Goal: Check status: Verify the current state of an ongoing process or item

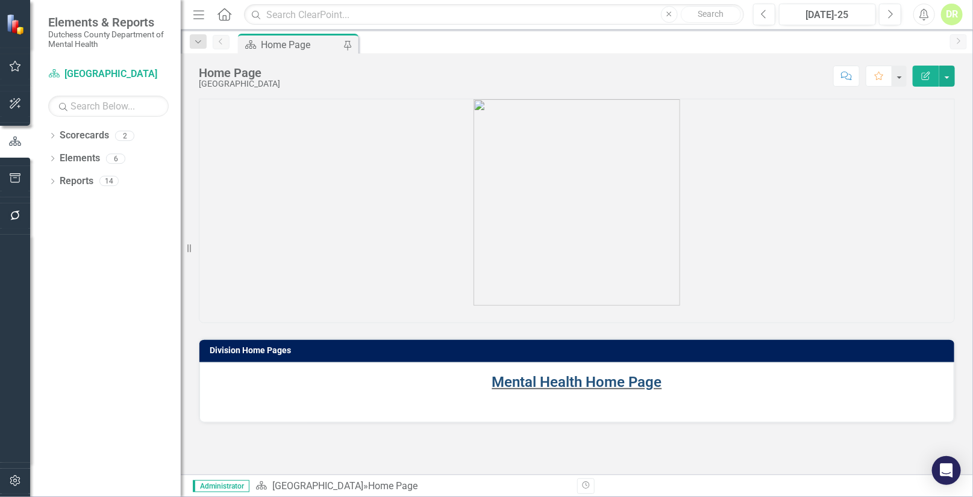
click at [517, 379] on link "Mental Health Home Page" at bounding box center [577, 382] width 170 height 17
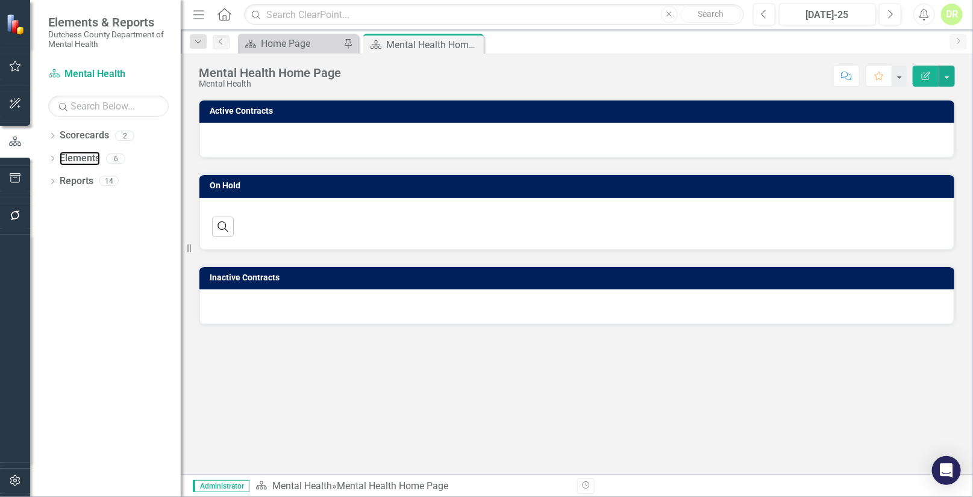
click at [72, 158] on link "Elements" at bounding box center [80, 159] width 40 height 14
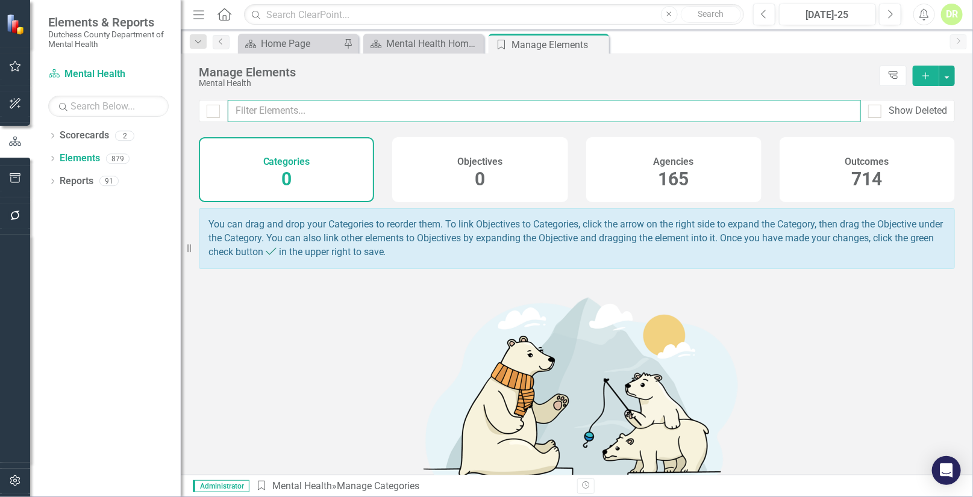
click at [265, 114] on input "text" at bounding box center [544, 111] width 633 height 22
type input "20104"
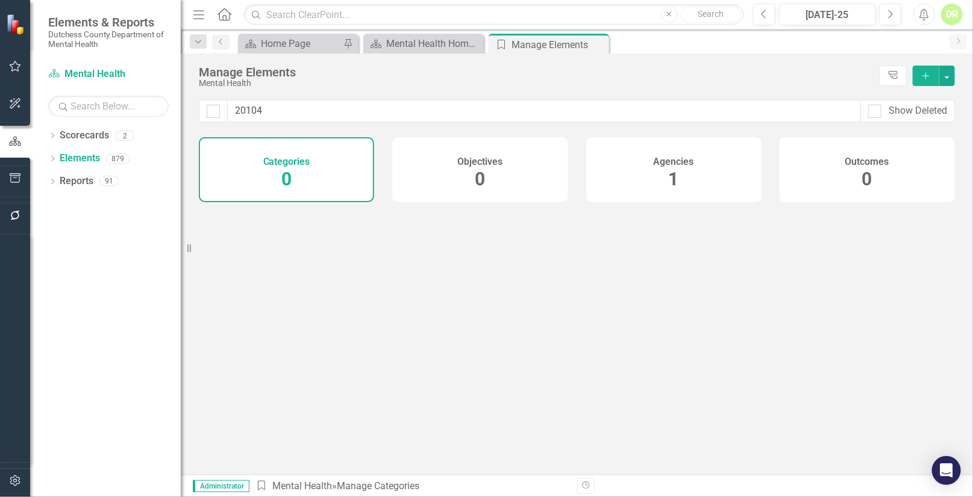
click at [669, 173] on span "1" at bounding box center [674, 179] width 10 height 21
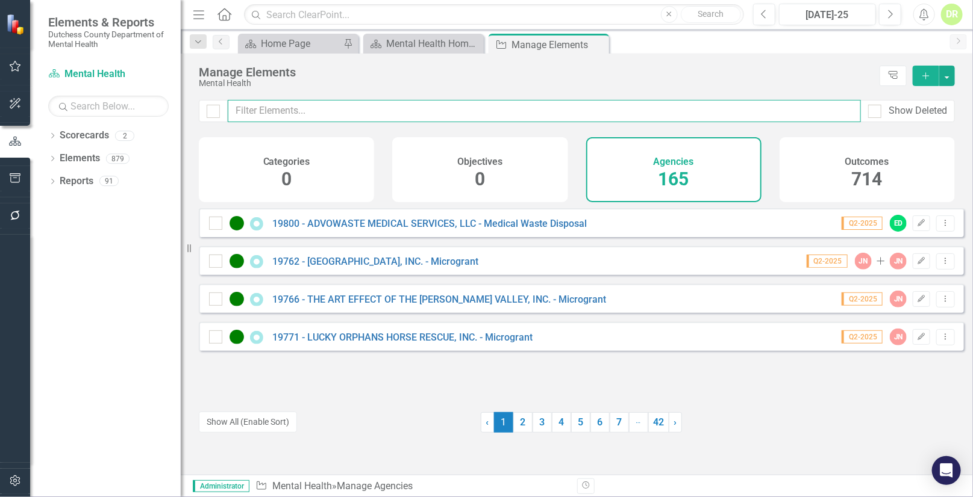
click at [302, 107] on input "text" at bounding box center [544, 111] width 633 height 22
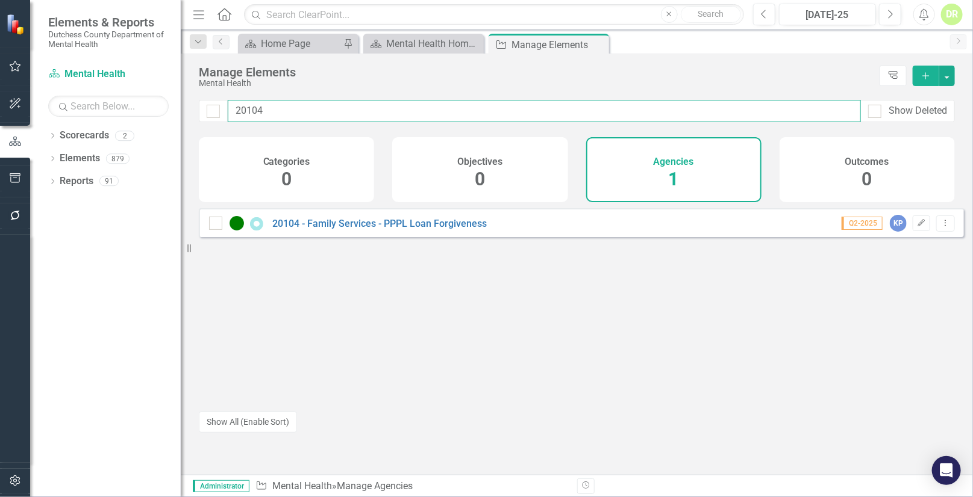
type input "20104"
click at [331, 229] on link "20104 - Family Services - PPPL Loan Forgiveness" at bounding box center [379, 223] width 214 height 11
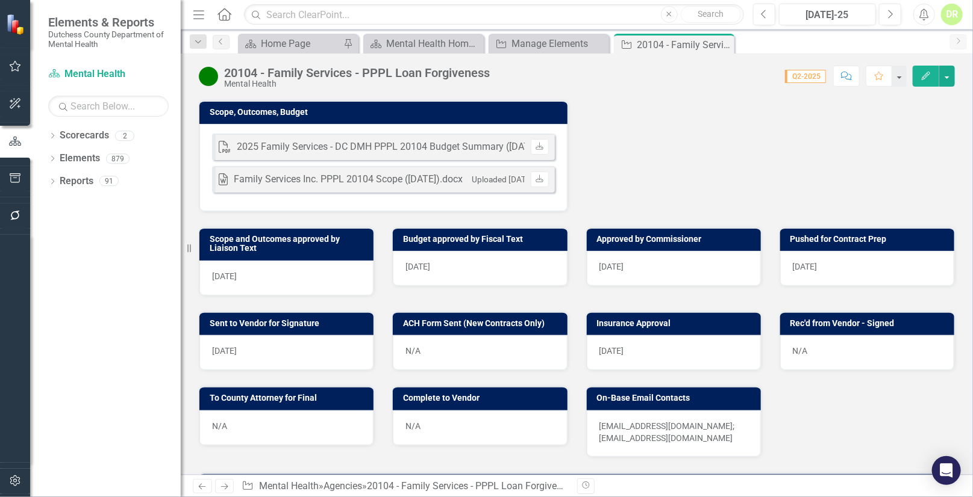
scroll to position [493, 0]
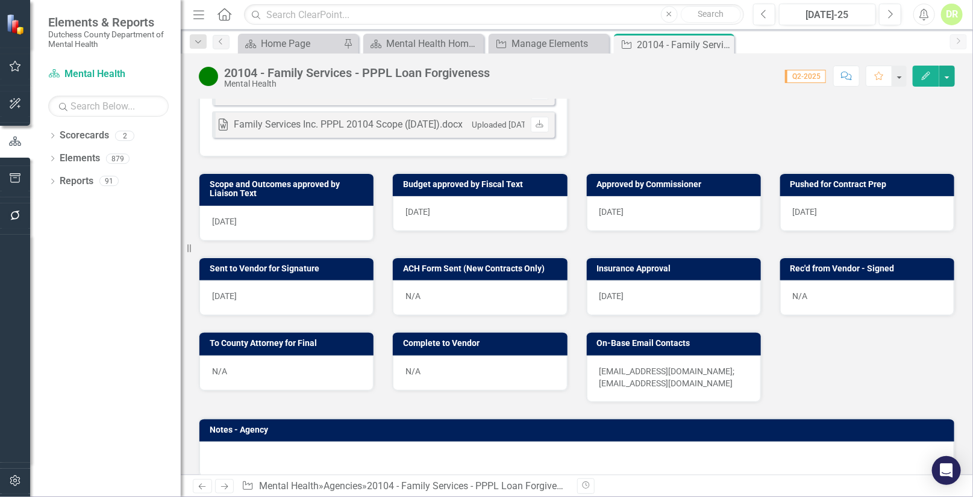
click at [642, 311] on div "[DATE]" at bounding box center [674, 298] width 174 height 35
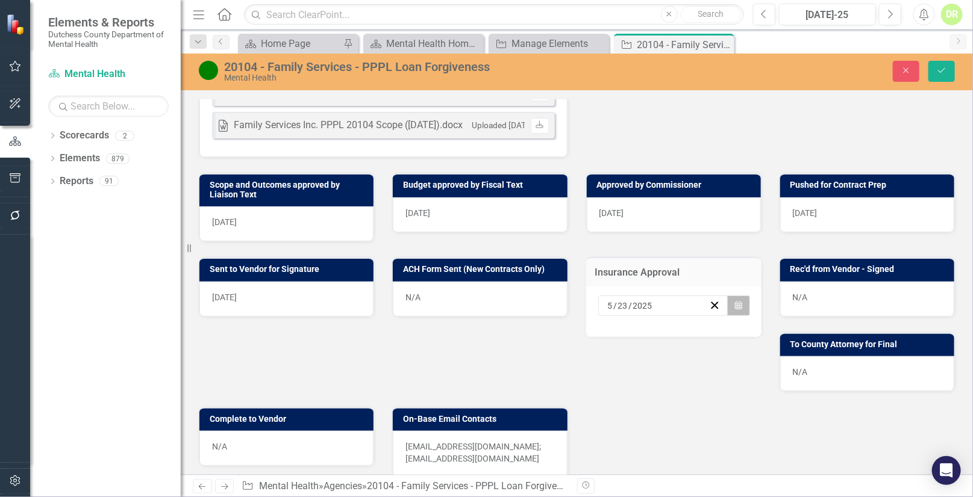
click at [735, 310] on icon "Calendar" at bounding box center [738, 306] width 7 height 8
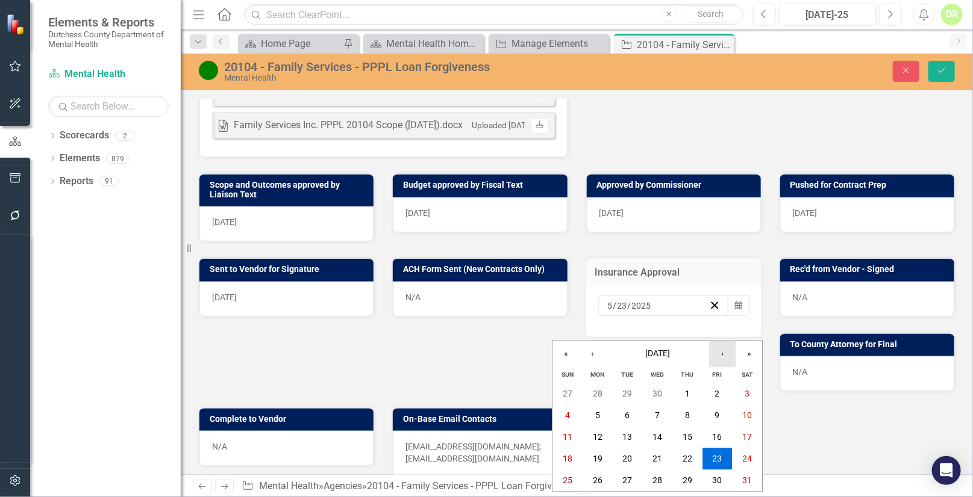
click at [728, 353] on button "›" at bounding box center [722, 354] width 26 height 26
click at [596, 438] on abbr "11" at bounding box center [598, 438] width 10 height 10
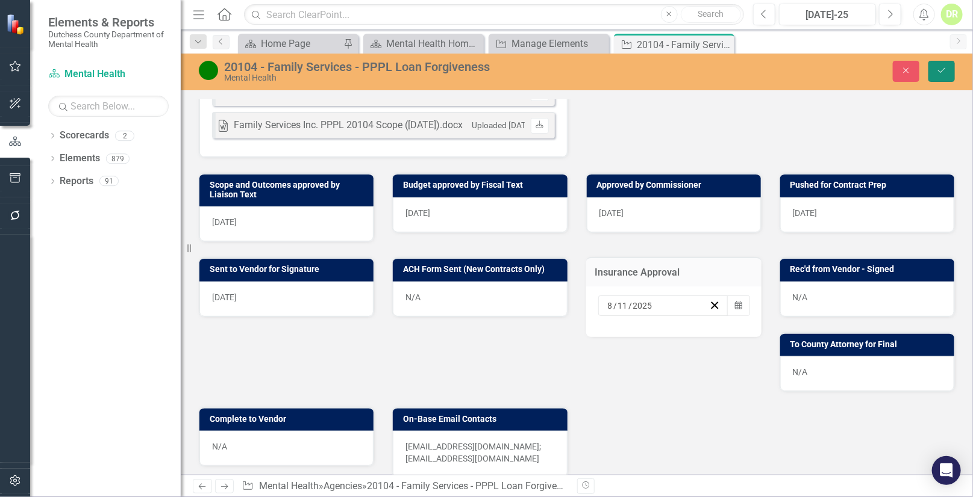
click at [947, 68] on button "Save" at bounding box center [941, 71] width 26 height 21
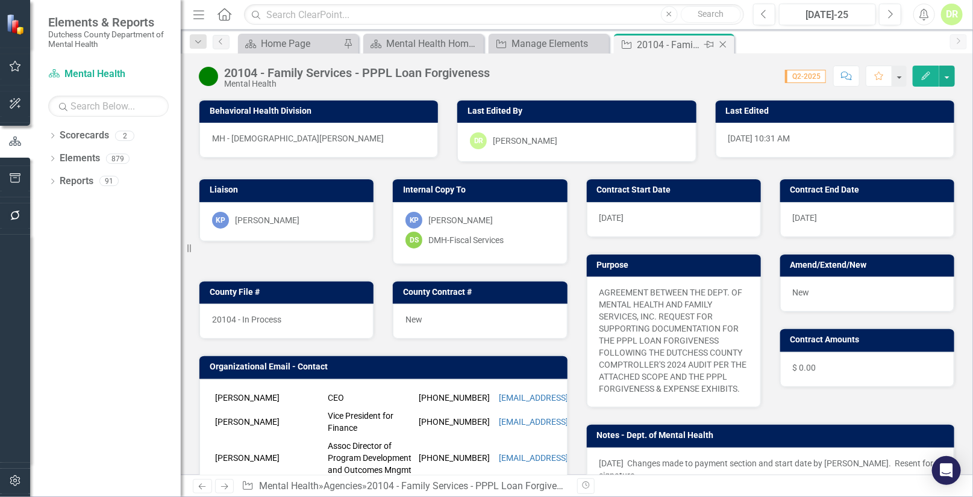
click at [723, 43] on icon at bounding box center [723, 45] width 7 height 7
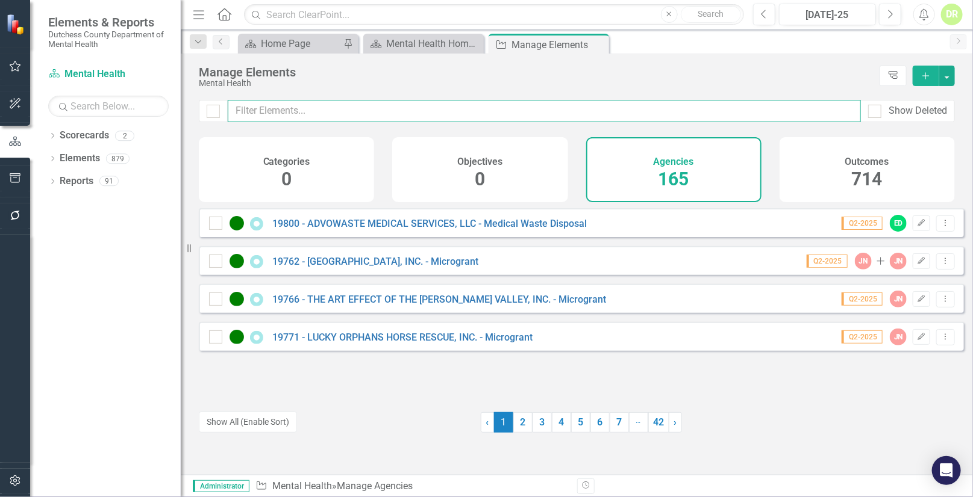
click at [355, 110] on input "text" at bounding box center [544, 111] width 633 height 22
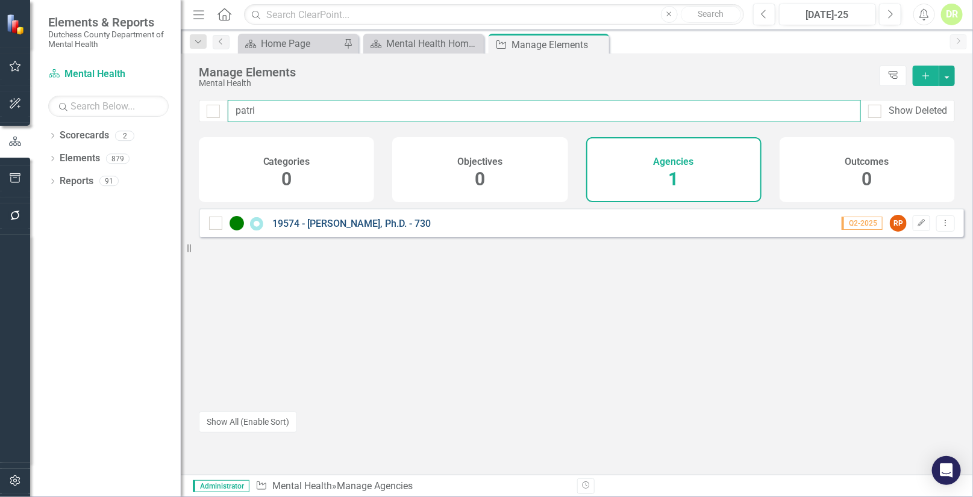
type input "patri"
click at [409, 229] on link "19574 - [PERSON_NAME], Ph.D. - 730" at bounding box center [351, 223] width 158 height 11
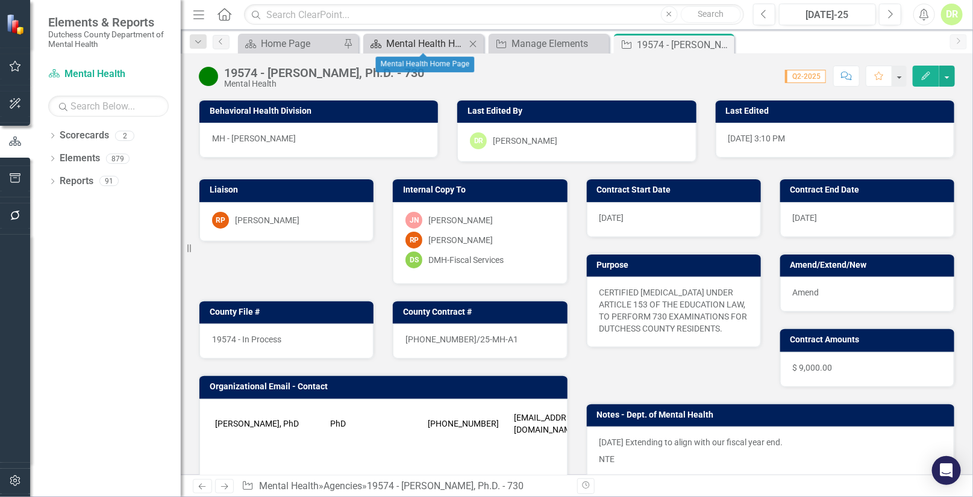
click at [436, 42] on div "Mental Health Home Page" at bounding box center [425, 43] width 79 height 15
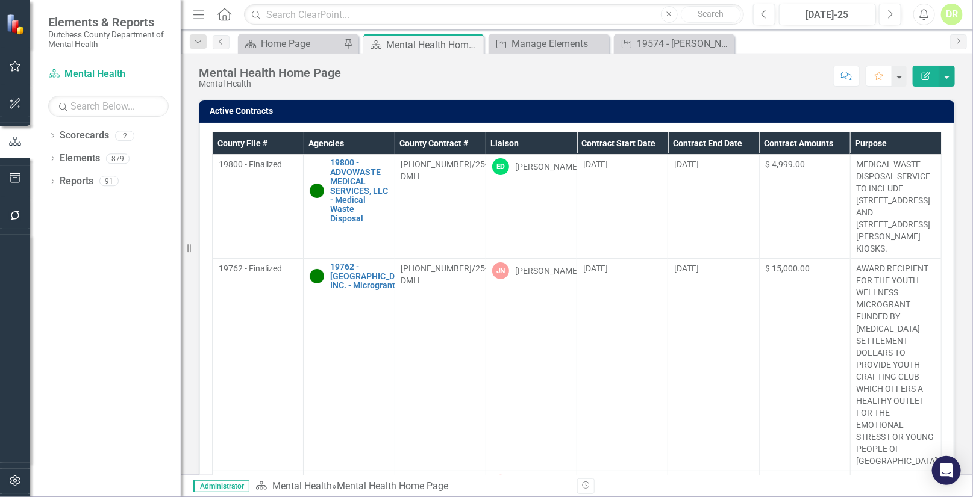
click at [701, 142] on th "Contract End Date" at bounding box center [713, 143] width 91 height 22
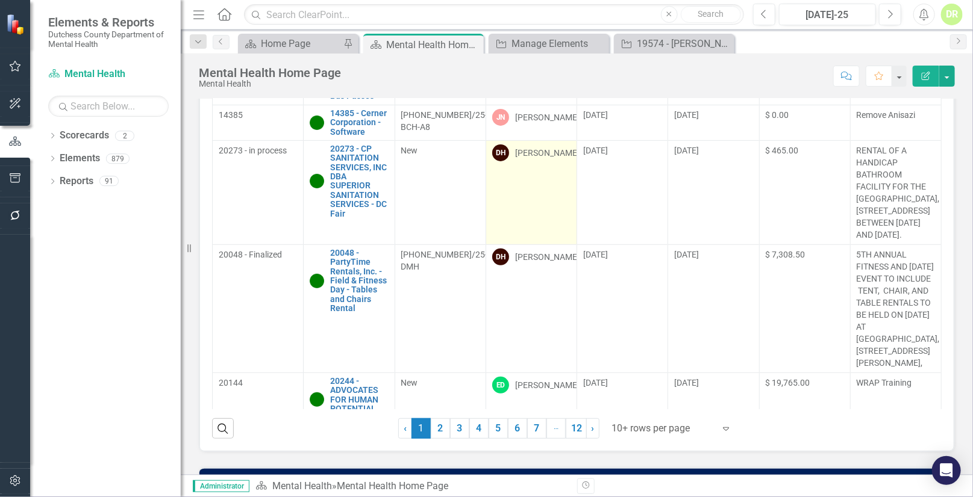
scroll to position [109, 0]
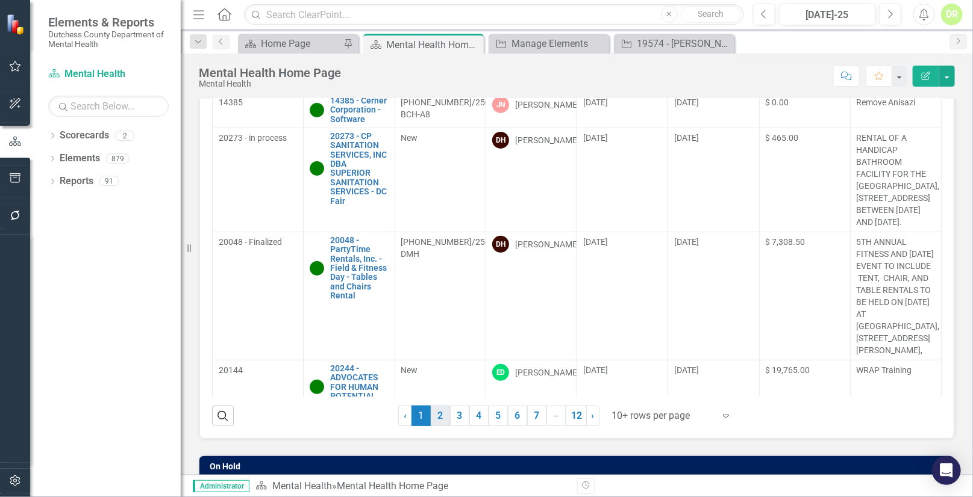
click at [441, 412] on link "2" at bounding box center [440, 416] width 19 height 20
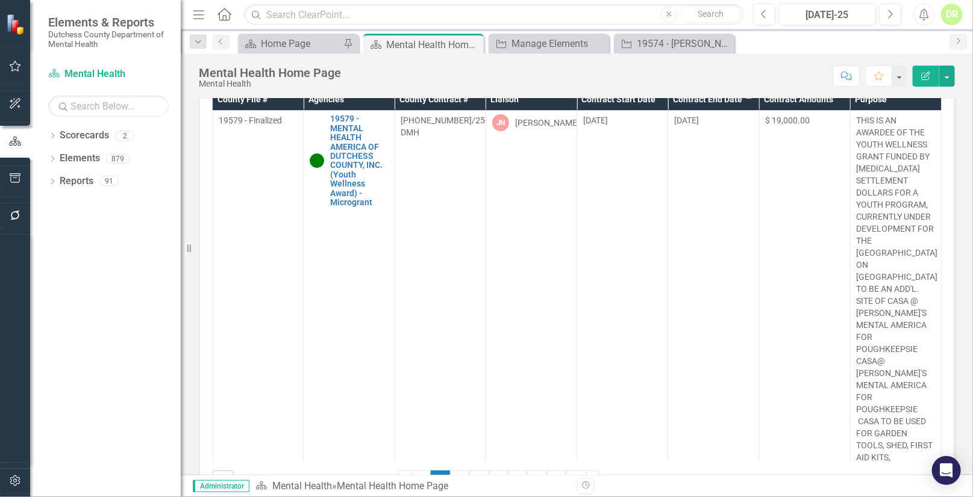
scroll to position [0, 0]
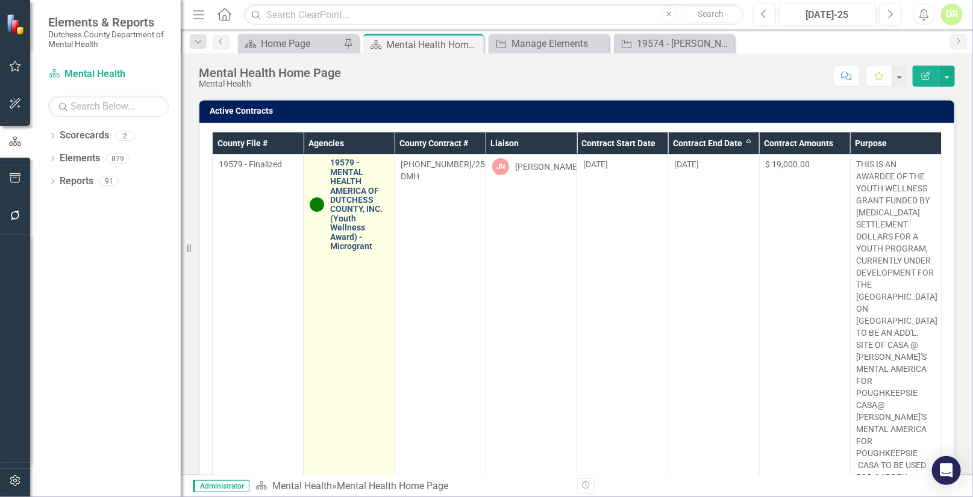
click at [343, 164] on link "19579 - MENTAL HEALTH AMERICA OF DUTCHESS COUNTY, INC. (Youth Wellness Award) -…" at bounding box center [359, 204] width 58 height 93
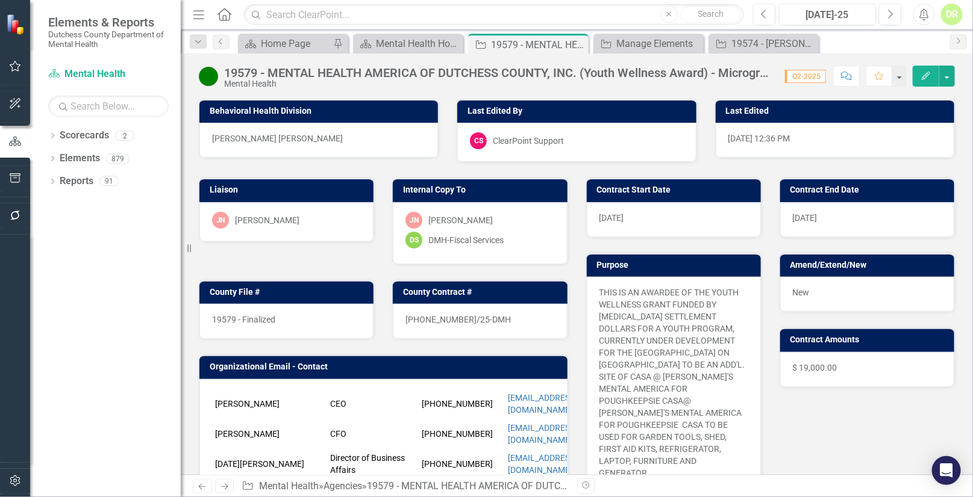
click at [210, 78] on img at bounding box center [208, 76] width 19 height 19
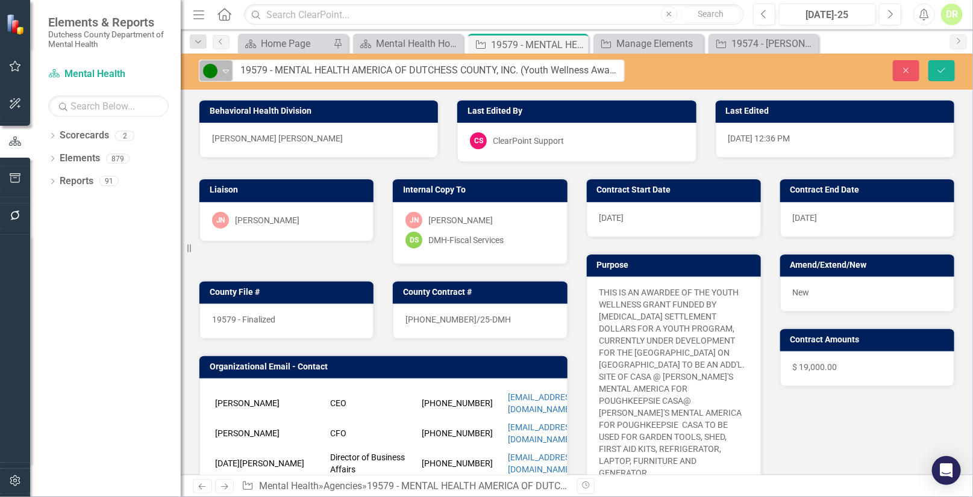
click at [225, 68] on icon "Expand" at bounding box center [226, 71] width 12 height 10
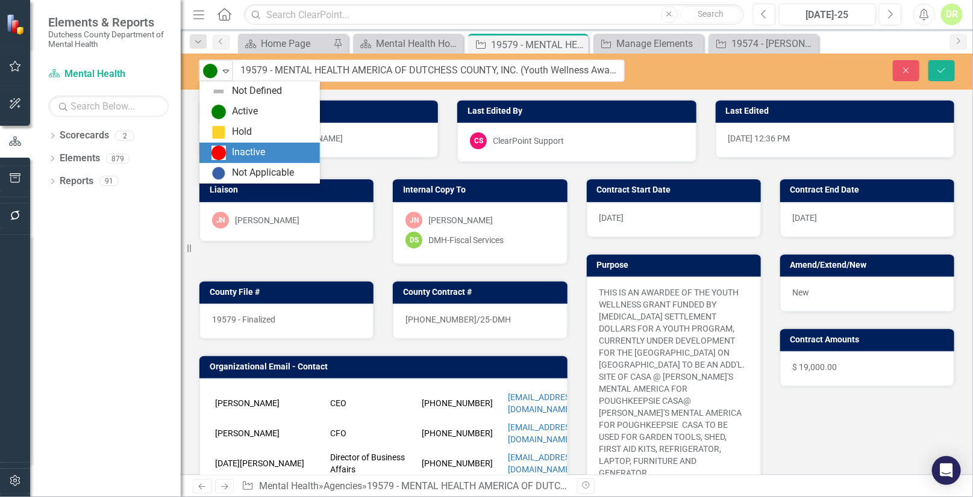
click at [240, 149] on div "Inactive" at bounding box center [248, 153] width 33 height 14
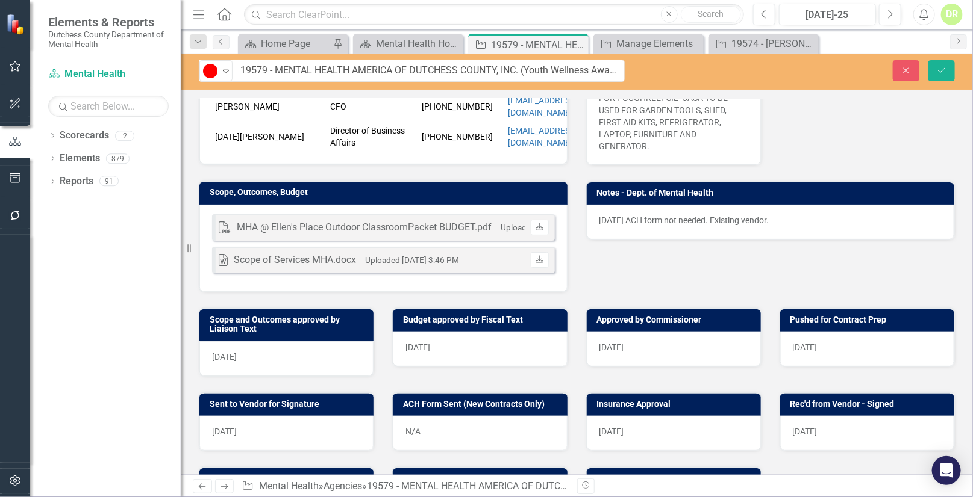
scroll to position [328, 0]
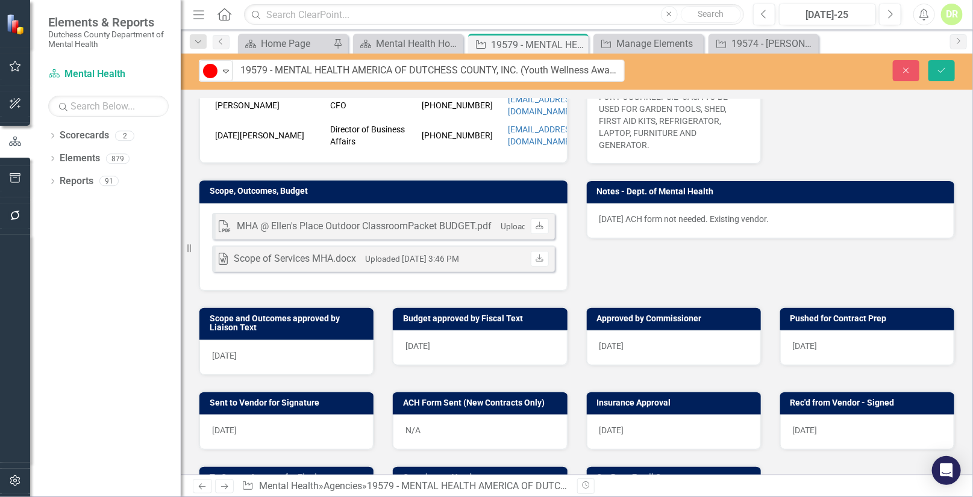
click at [590, 204] on div "[DATE] ACH form not needed. Existing vendor." at bounding box center [771, 221] width 368 height 35
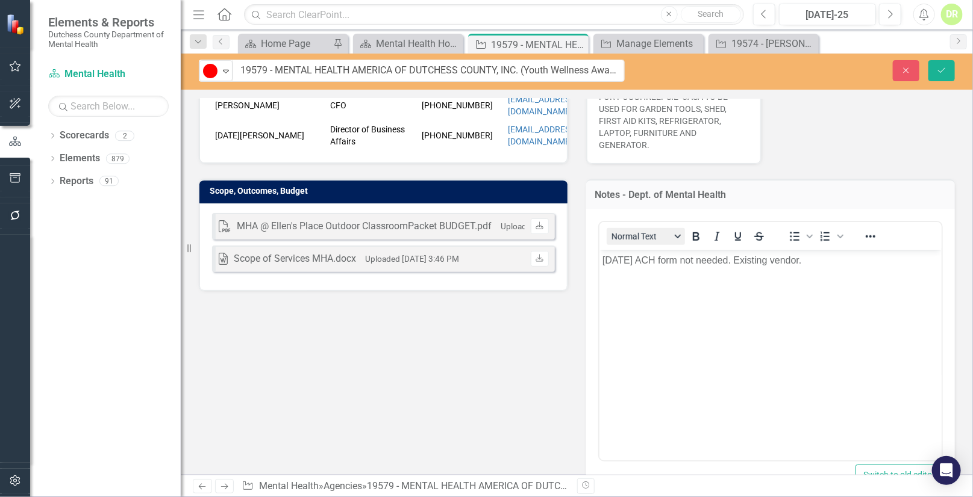
scroll to position [0, 0]
drag, startPoint x: 600, startPoint y: 256, endPoint x: 602, endPoint y: 269, distance: 12.9
click at [600, 258] on body "[DATE] ACH form not needed. Existing vendor." at bounding box center [770, 340] width 343 height 181
click at [947, 66] on button "Save" at bounding box center [941, 70] width 26 height 21
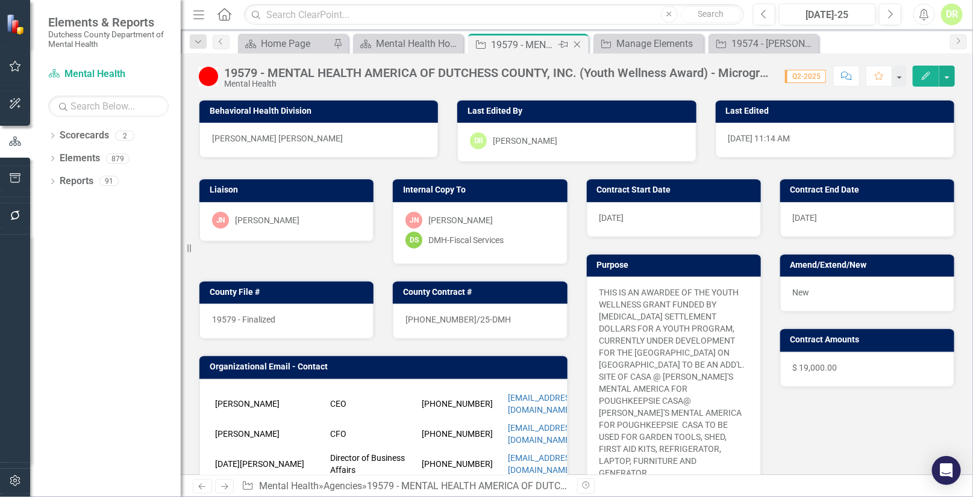
click at [578, 42] on icon at bounding box center [577, 45] width 7 height 7
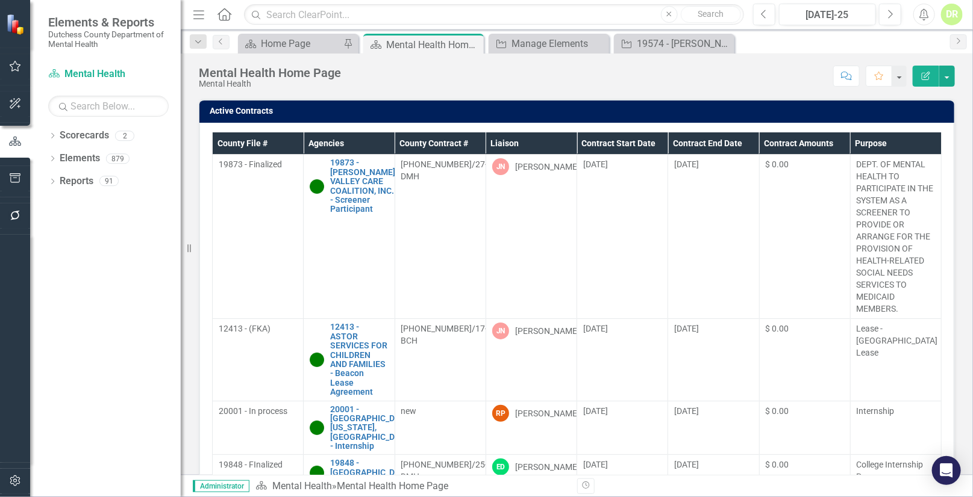
click at [685, 137] on th "Contract End Date" at bounding box center [713, 143] width 91 height 22
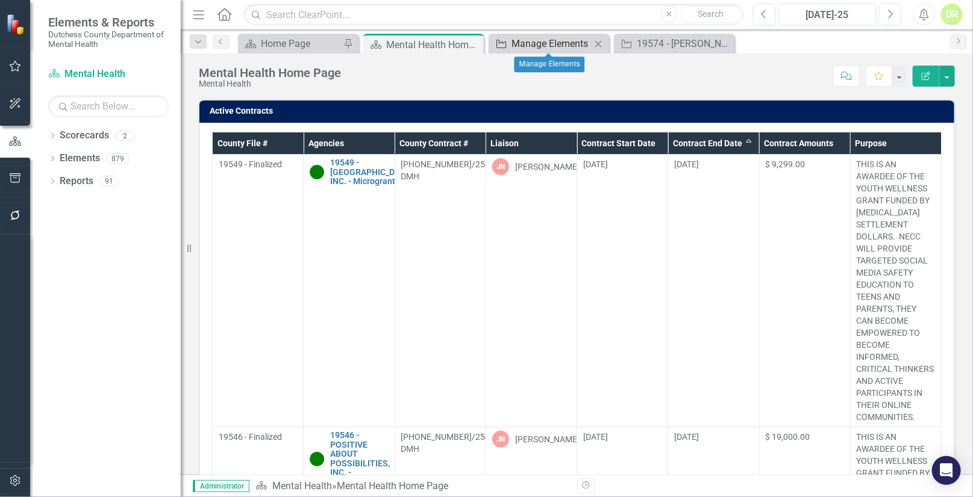
click at [570, 44] on div "Manage Elements" at bounding box center [550, 43] width 79 height 15
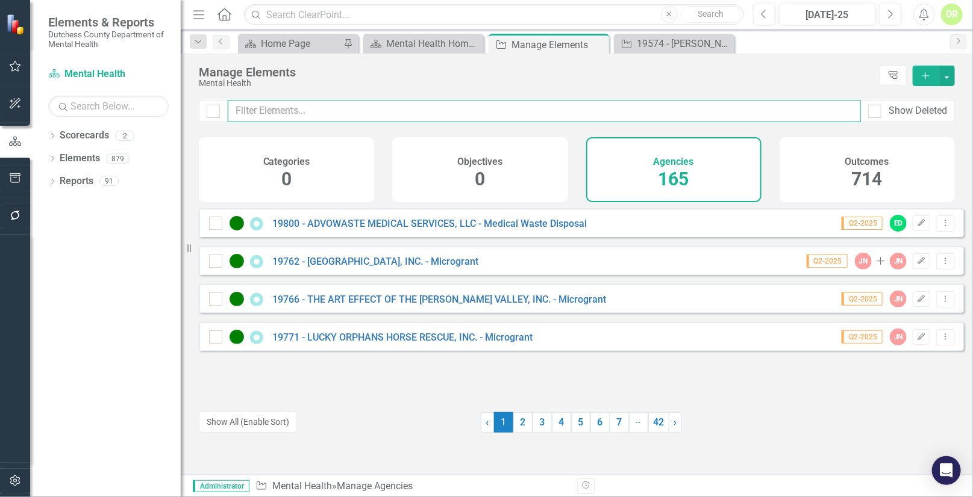
click at [324, 113] on input "text" at bounding box center [544, 111] width 633 height 22
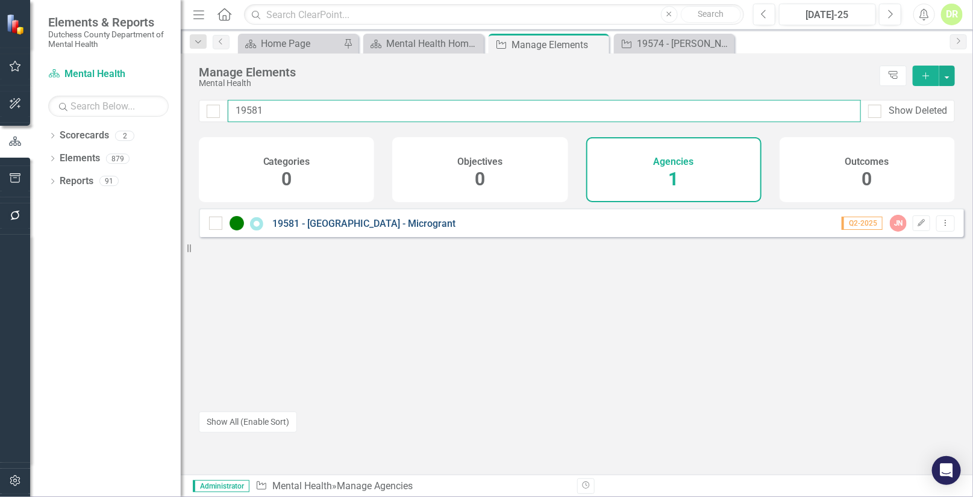
type input "19581"
click at [382, 229] on link "19581 - [GEOGRAPHIC_DATA] - Microgrant" at bounding box center [363, 223] width 183 height 11
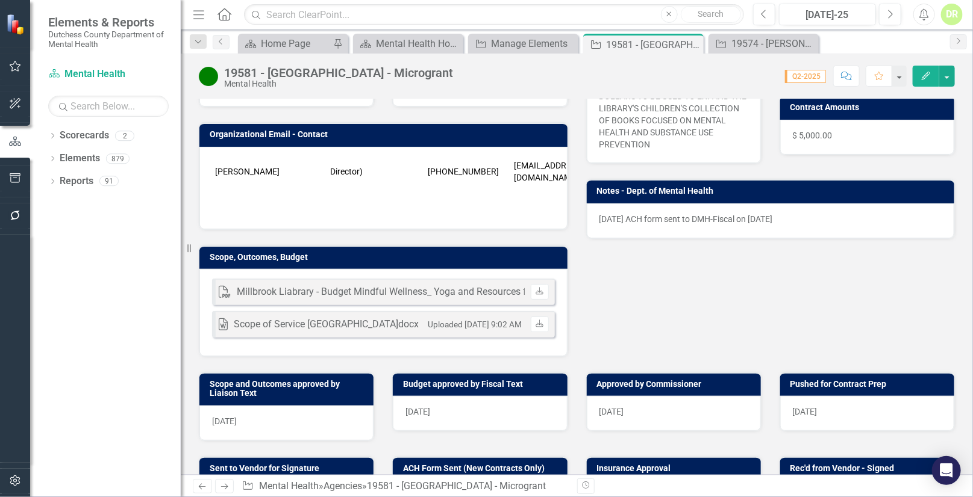
scroll to position [164, 0]
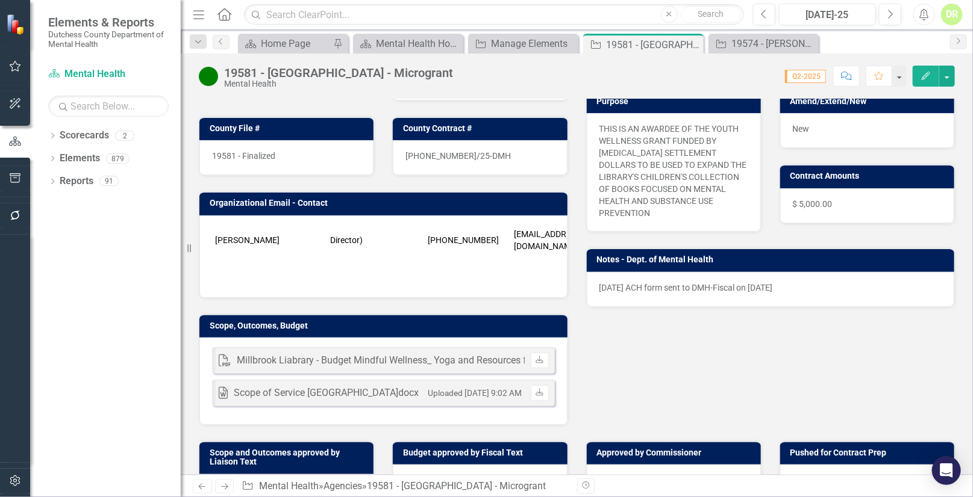
click at [599, 282] on p "[DATE] ACH form sent to DMH-Fiscal on [DATE]" at bounding box center [770, 288] width 343 height 12
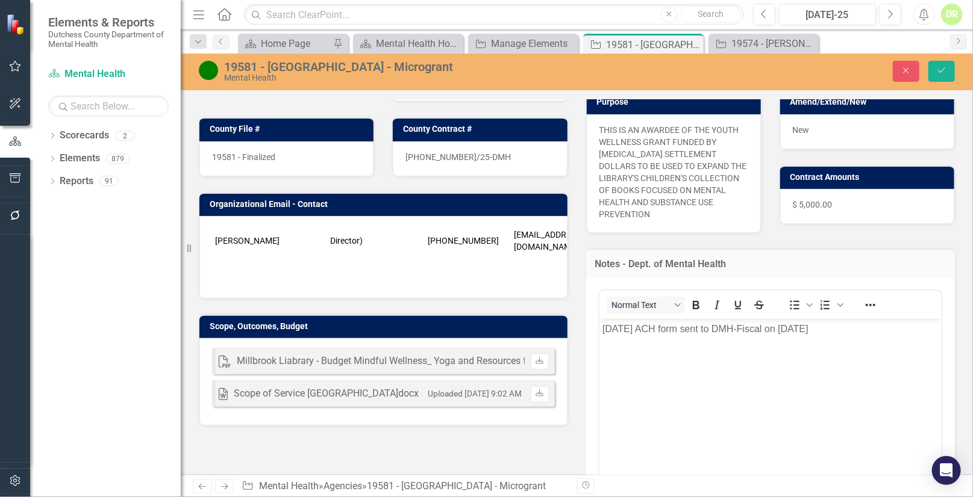
scroll to position [0, 0]
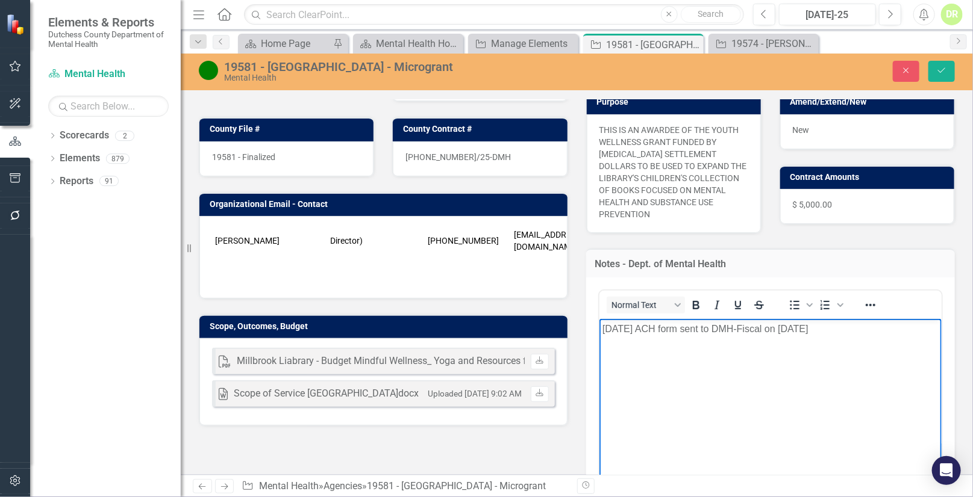
click at [602, 329] on p "[DATE] ACH form sent to DMH-Fiscal on [DATE]" at bounding box center [770, 329] width 337 height 14
click at [610, 329] on p "Rich Text Area. Press ALT-0 for help." at bounding box center [770, 329] width 337 height 14
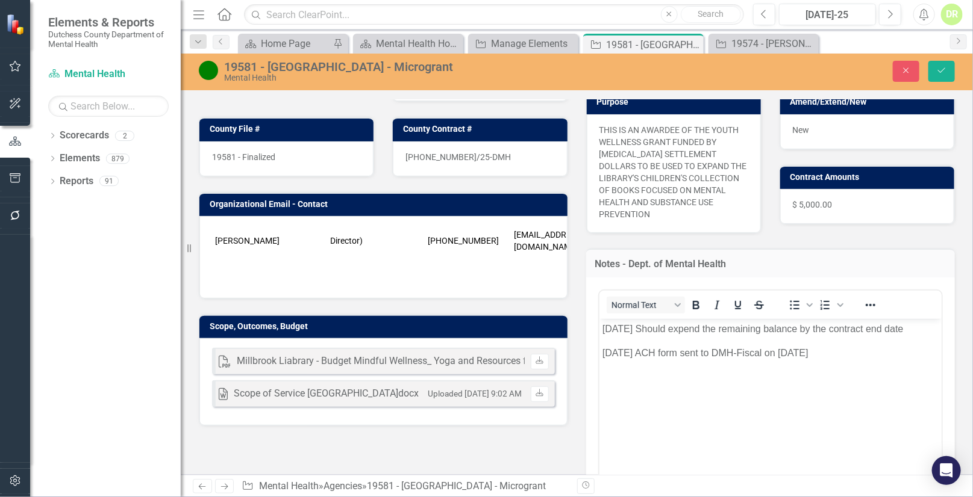
click at [211, 70] on img at bounding box center [208, 70] width 19 height 19
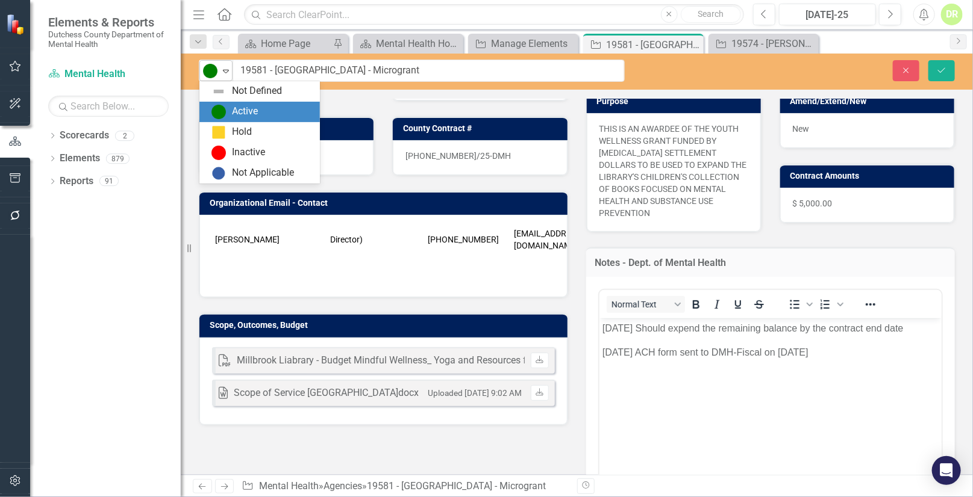
click at [223, 69] on icon "Expand" at bounding box center [226, 71] width 12 height 10
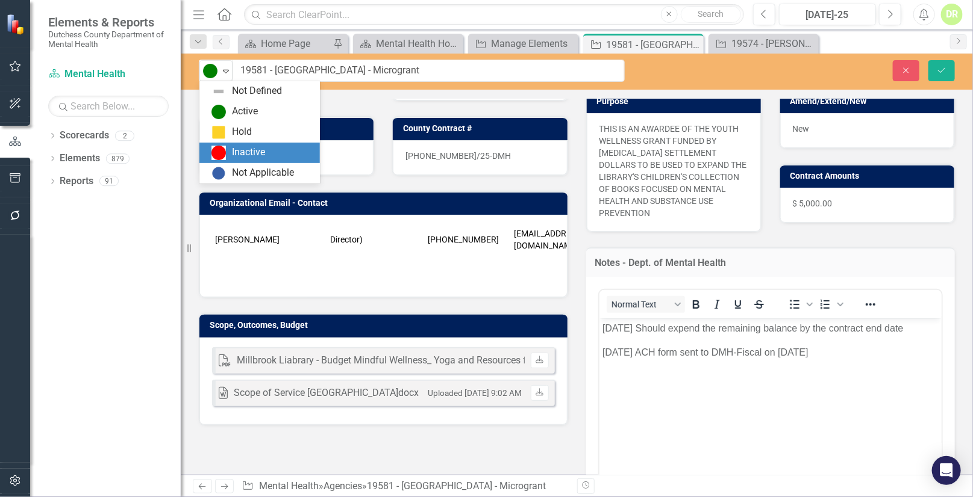
click at [217, 151] on img at bounding box center [218, 153] width 14 height 14
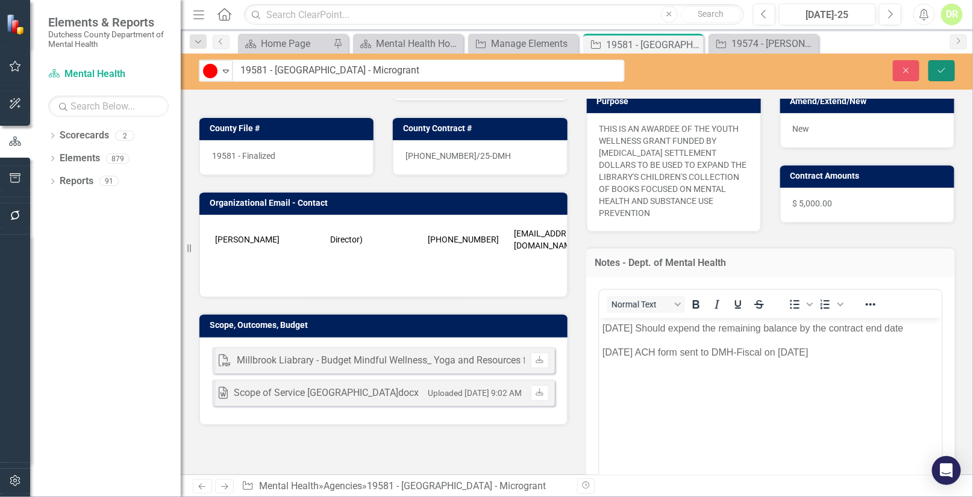
drag, startPoint x: 940, startPoint y: 68, endPoint x: 859, endPoint y: 103, distance: 87.9
click at [940, 68] on icon "Save" at bounding box center [941, 70] width 11 height 8
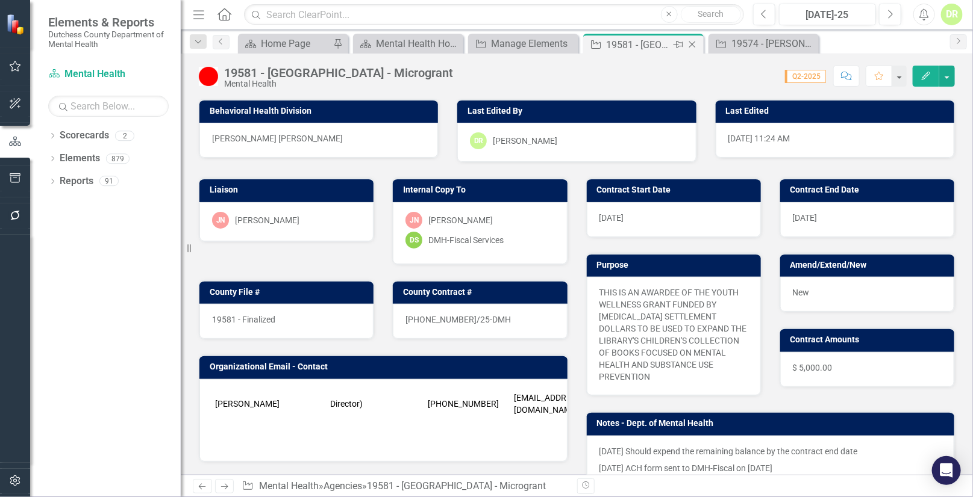
click at [689, 42] on icon "Close" at bounding box center [692, 45] width 12 height 10
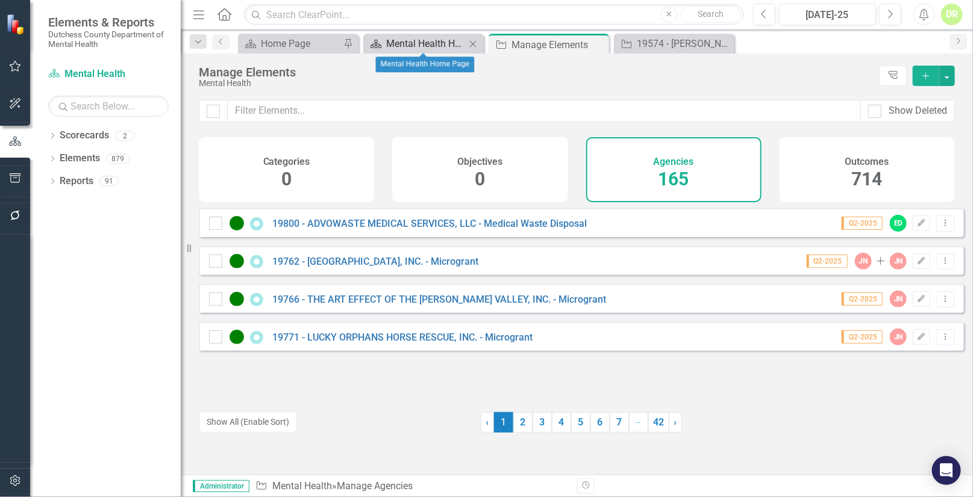
click at [435, 44] on div "Mental Health Home Page" at bounding box center [425, 43] width 79 height 15
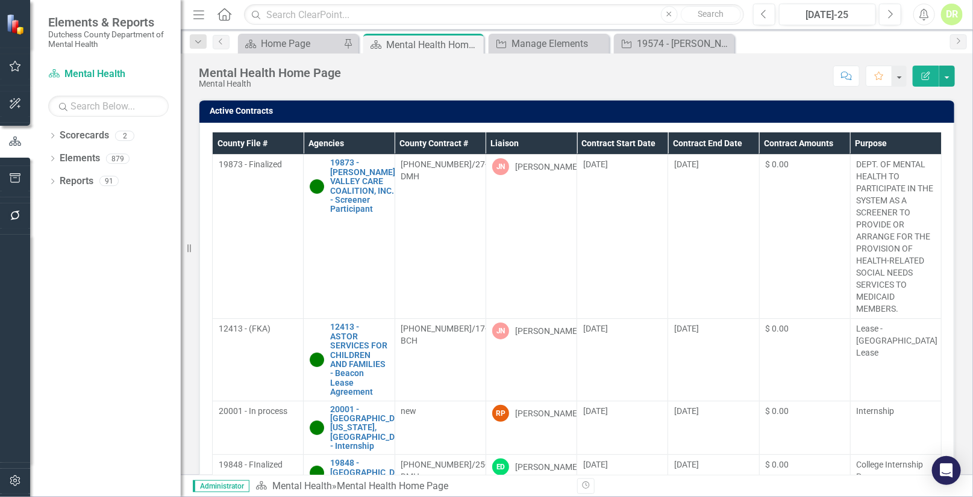
click at [677, 141] on th "Contract End Date" at bounding box center [713, 143] width 91 height 22
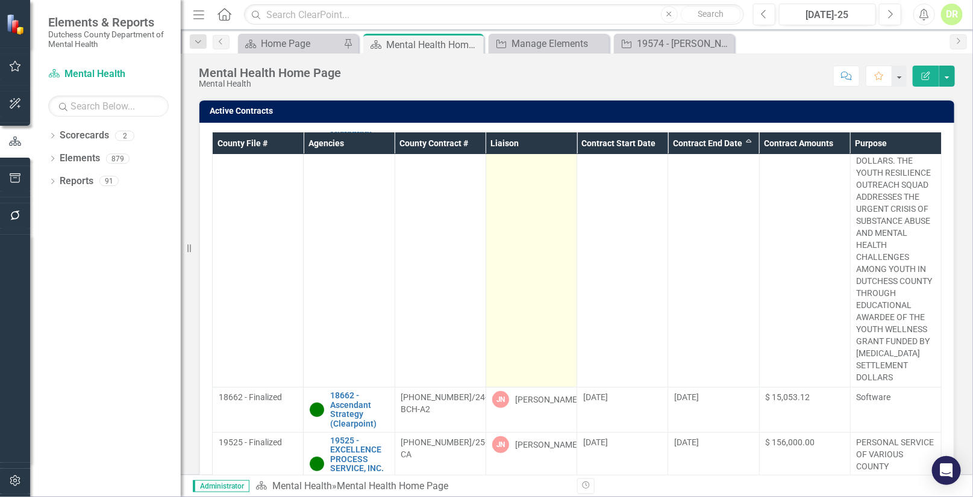
scroll to position [109, 0]
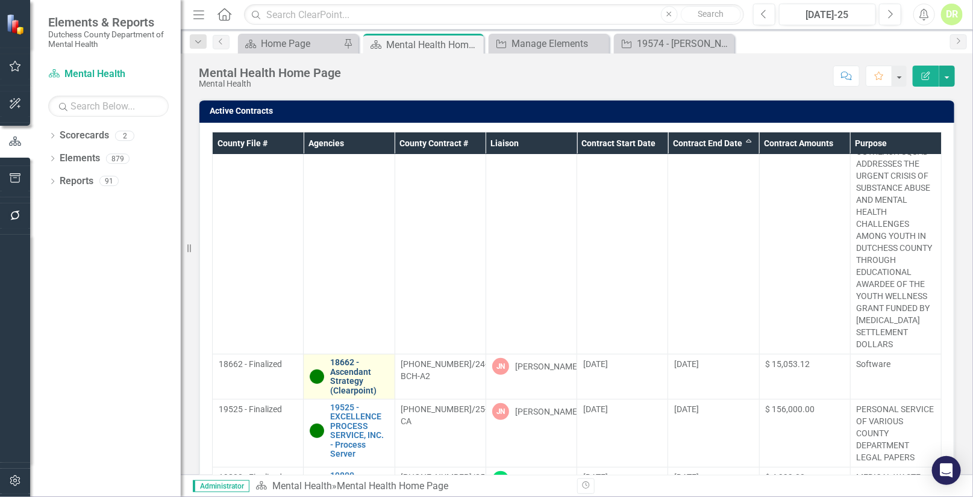
click at [338, 364] on link "18662 - Ascendant Strategy (Clearpoint)" at bounding box center [359, 376] width 58 height 37
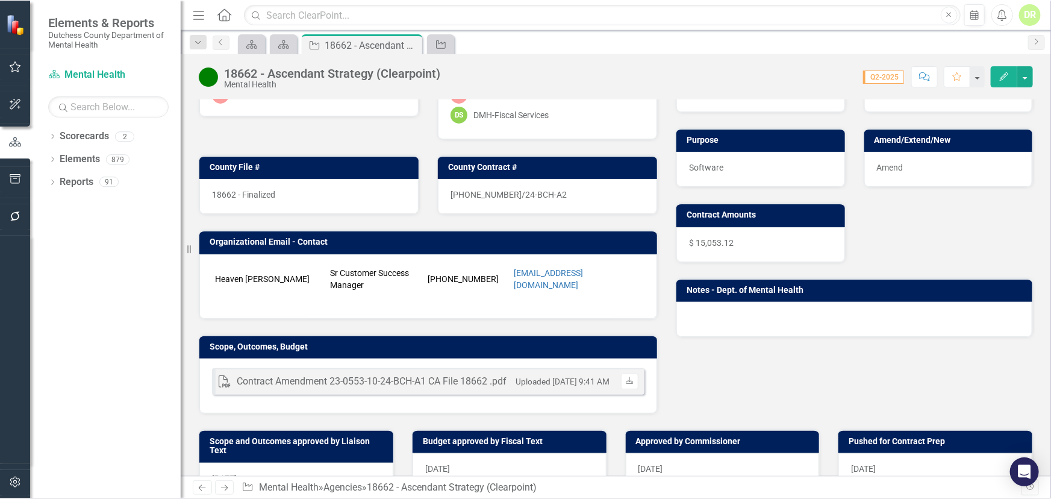
scroll to position [109, 0]
